Goal: Navigation & Orientation: Find specific page/section

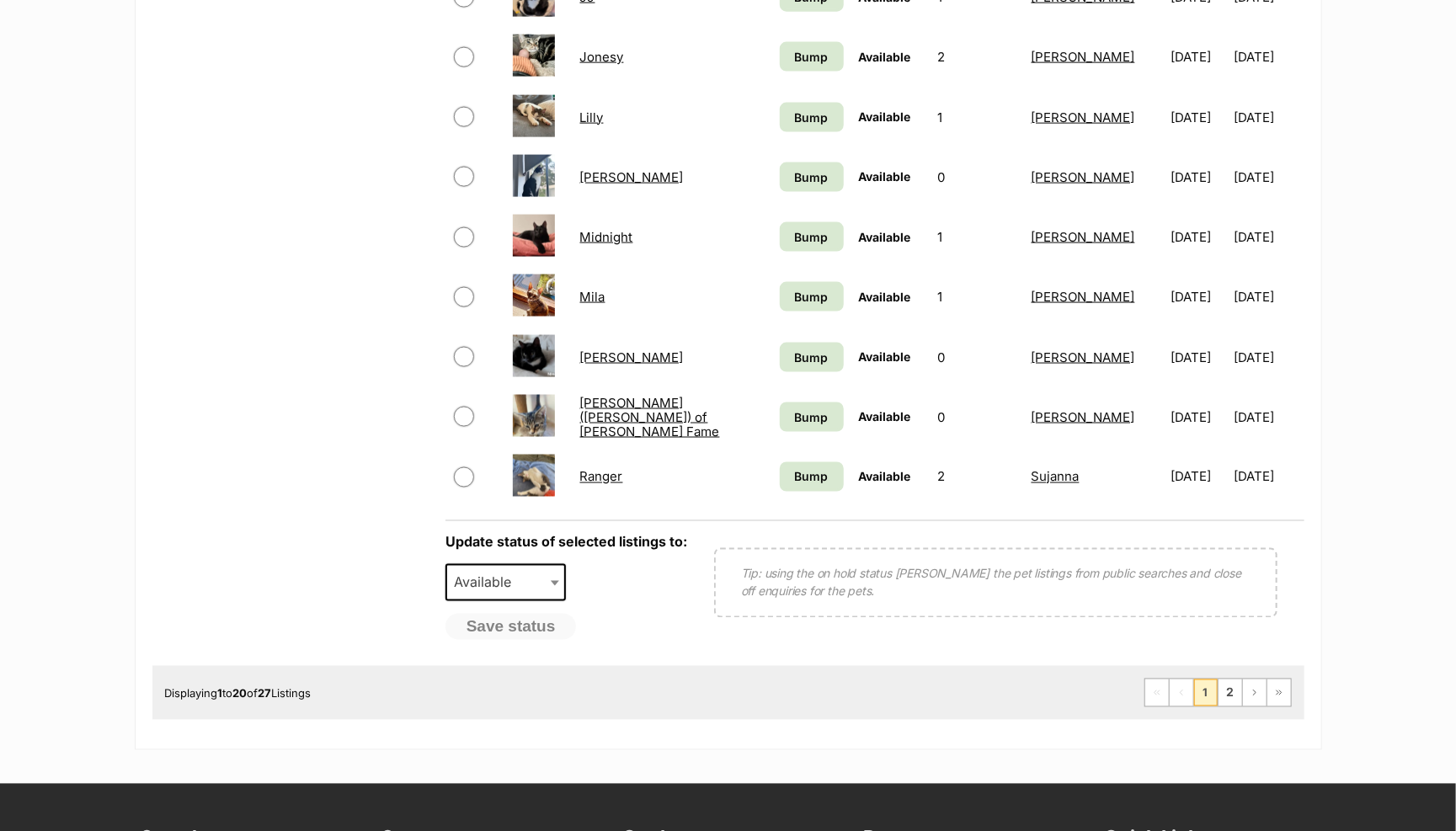
scroll to position [1289, 0]
click at [1224, 698] on link "2" at bounding box center [1229, 692] width 24 height 27
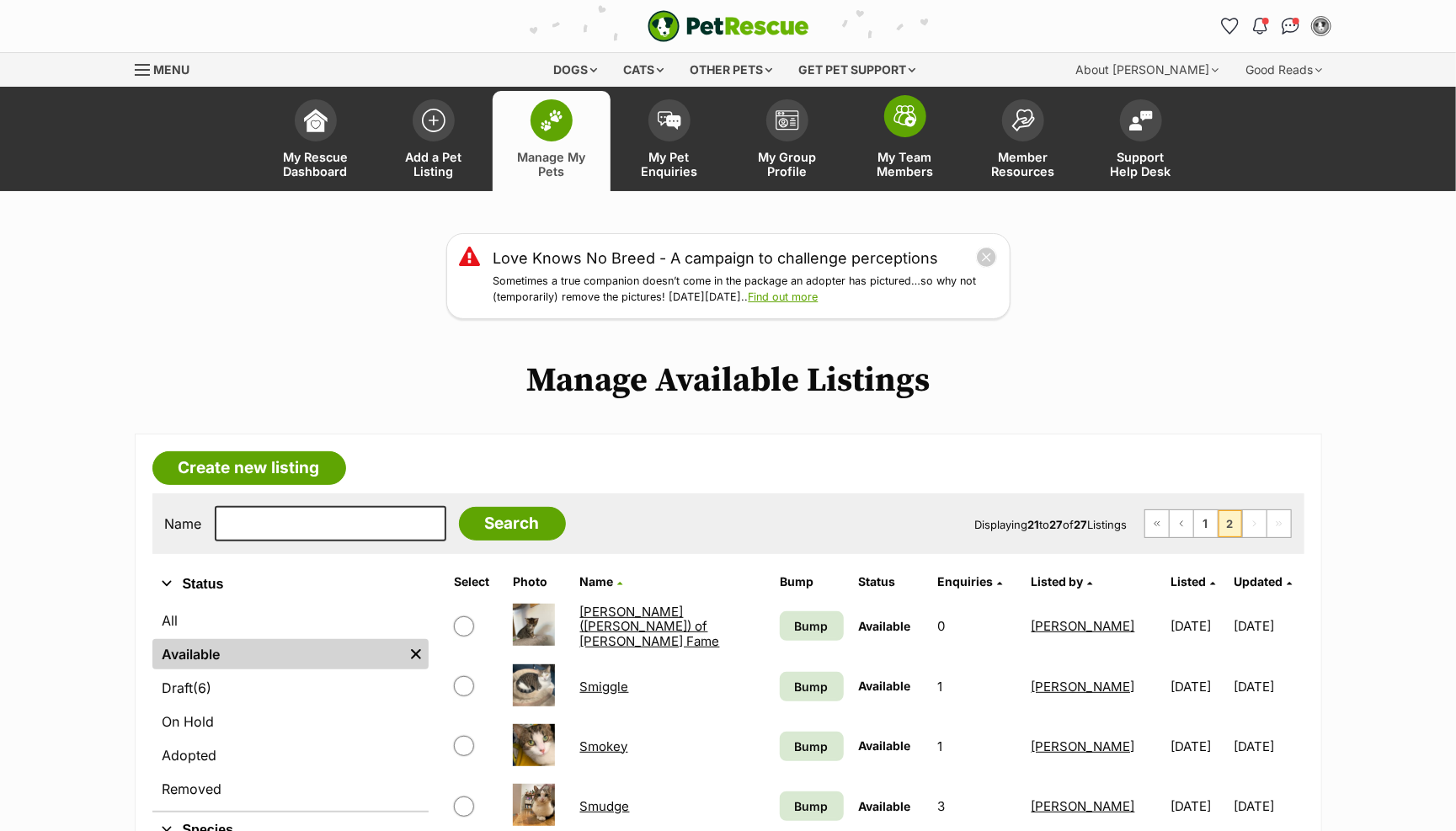
click at [900, 111] on img at bounding box center [904, 115] width 24 height 22
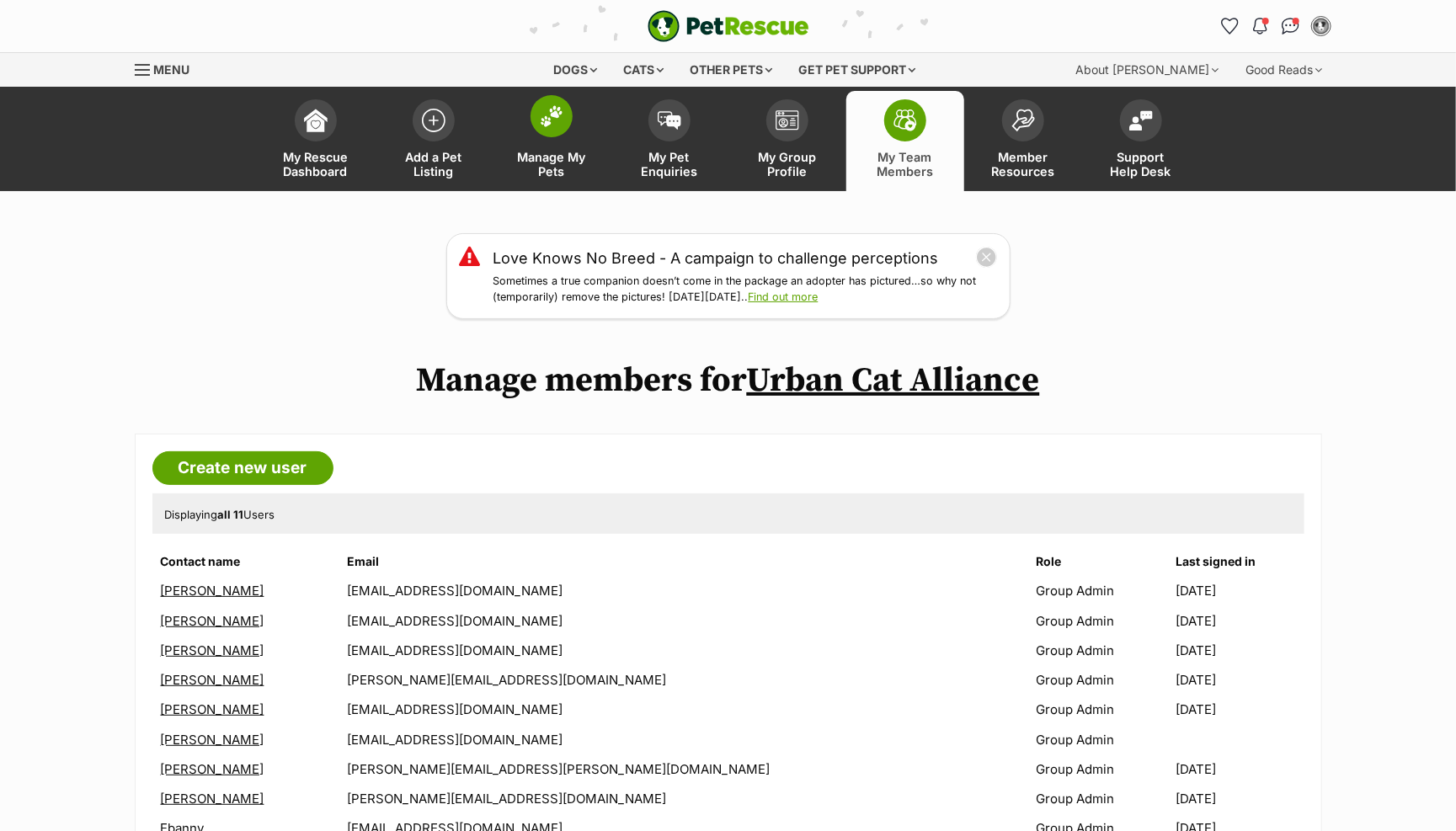
click at [546, 117] on img at bounding box center [551, 115] width 24 height 22
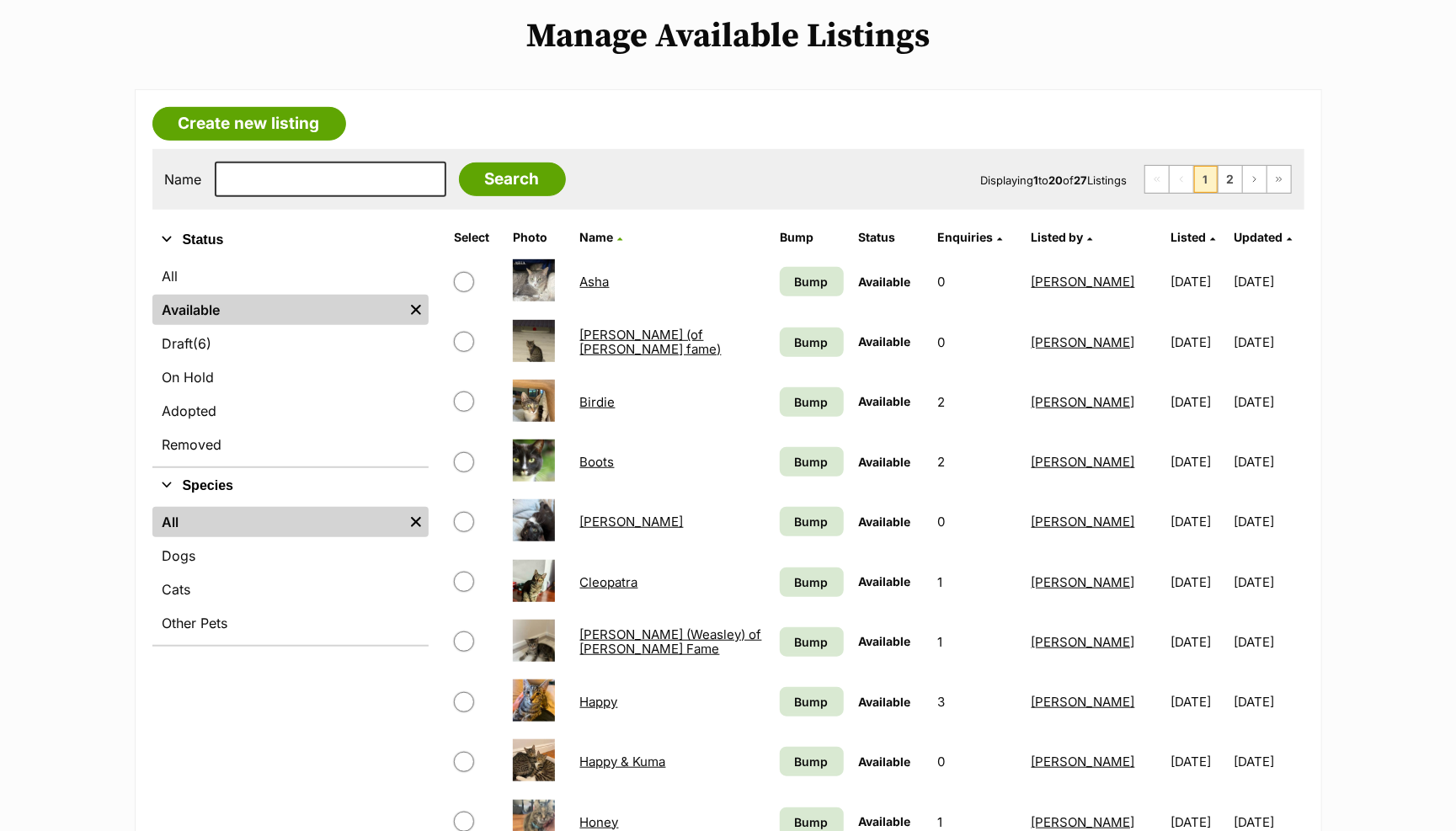
scroll to position [367, 0]
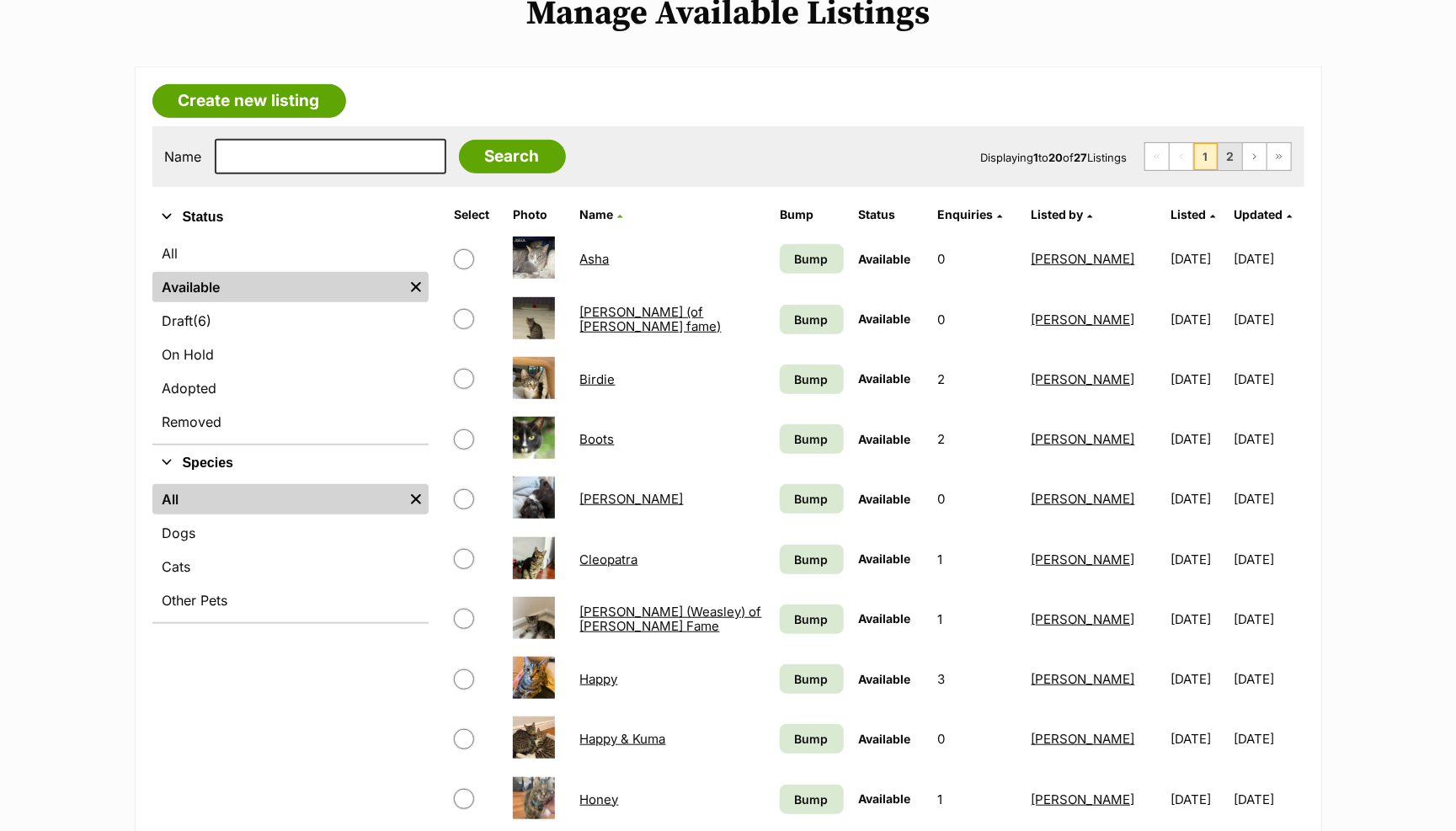
click at [1233, 150] on link "2" at bounding box center [1229, 156] width 24 height 27
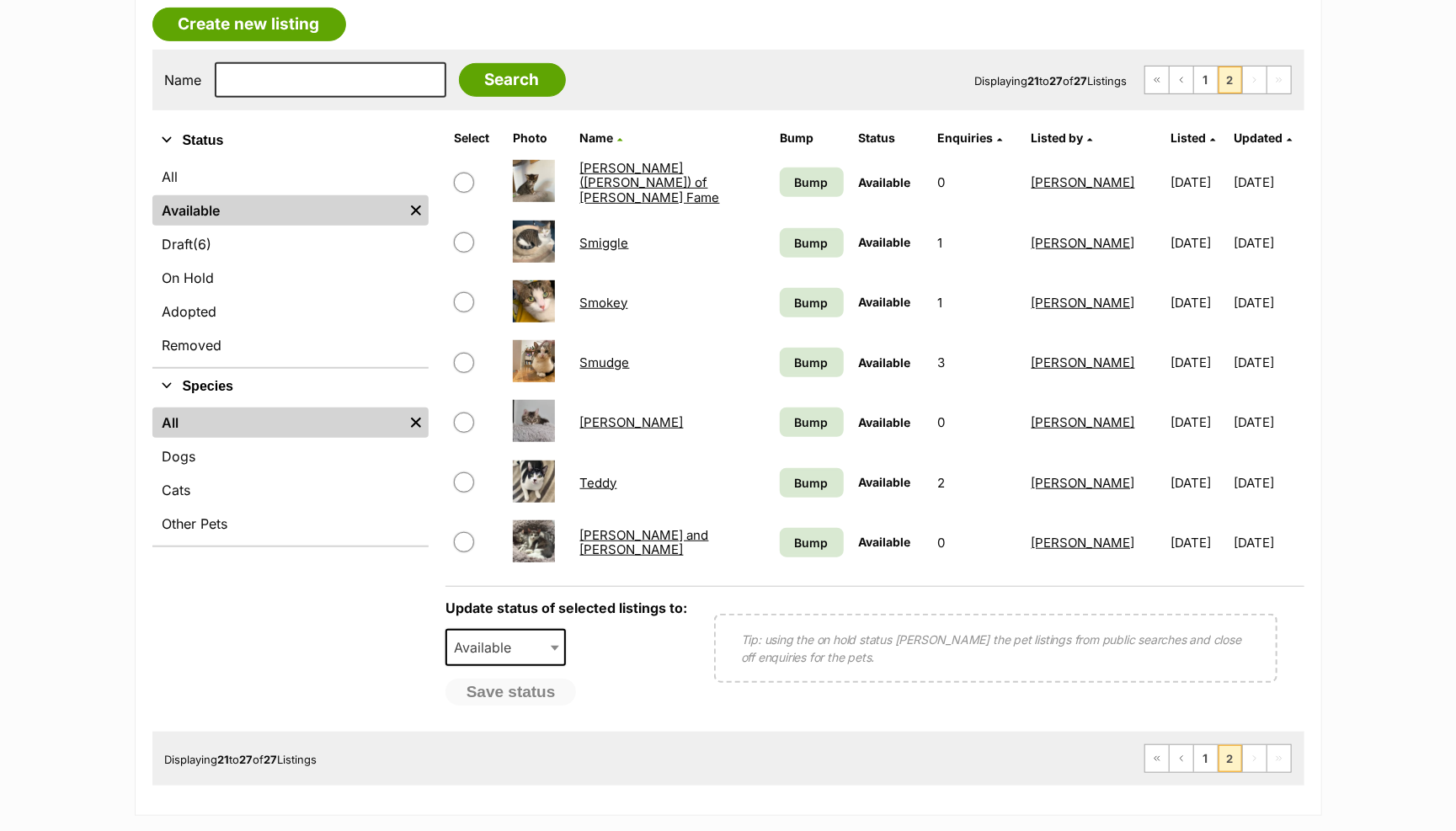
scroll to position [509, 0]
